Goal: Navigation & Orientation: Understand site structure

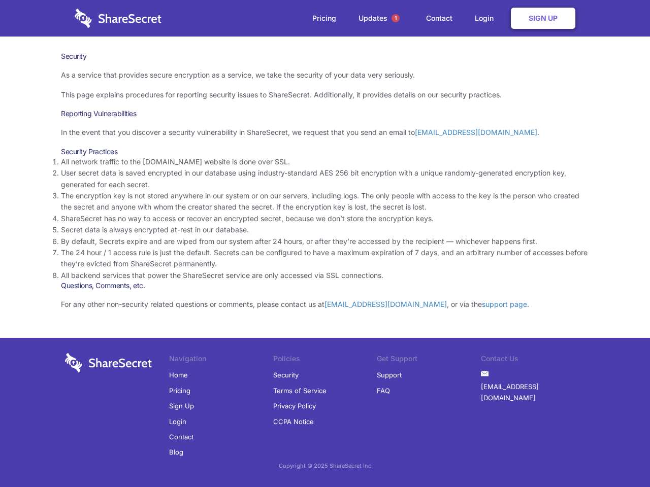
click at [325, 244] on li "By default, Secrets expire and are wiped from our system after 24 hours, or aft…" at bounding box center [325, 241] width 528 height 11
click at [395, 18] on span "1" at bounding box center [395, 18] width 8 height 8
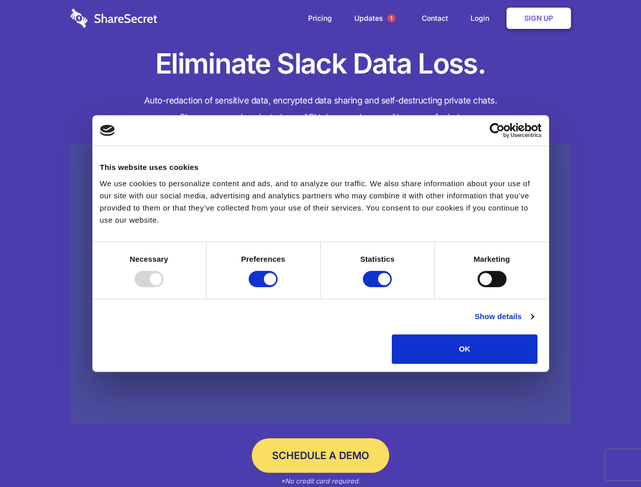
click at [163, 287] on div at bounding box center [149, 279] width 29 height 16
click at [278, 287] on input "Preferences" at bounding box center [263, 279] width 29 height 16
checkbox input "false"
click at [379, 287] on input "Statistics" at bounding box center [377, 279] width 29 height 16
checkbox input "false"
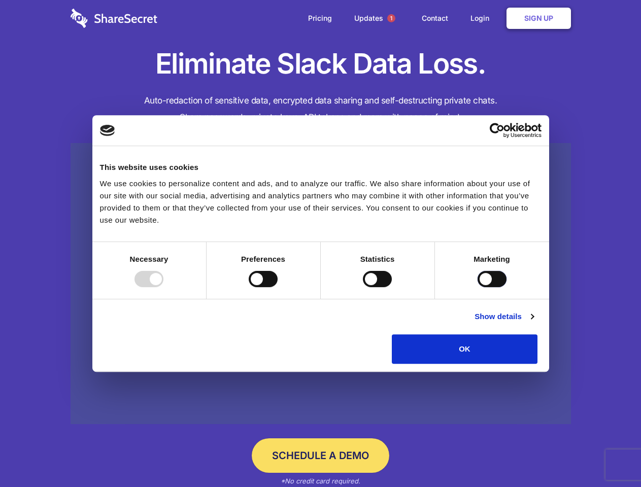
click at [478, 287] on input "Marketing" at bounding box center [492, 279] width 29 height 16
checkbox input "true"
click at [533, 323] on link "Show details" at bounding box center [504, 317] width 59 height 12
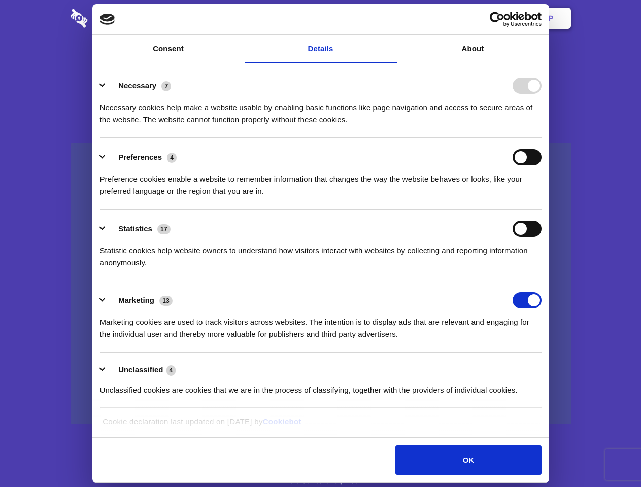
click at [542, 138] on li "Necessary 7 Necessary cookies help make a website usable by enabling basic func…" at bounding box center [321, 102] width 442 height 72
click at [391, 18] on span "1" at bounding box center [391, 18] width 8 height 8
